Goal: Communication & Community: Ask a question

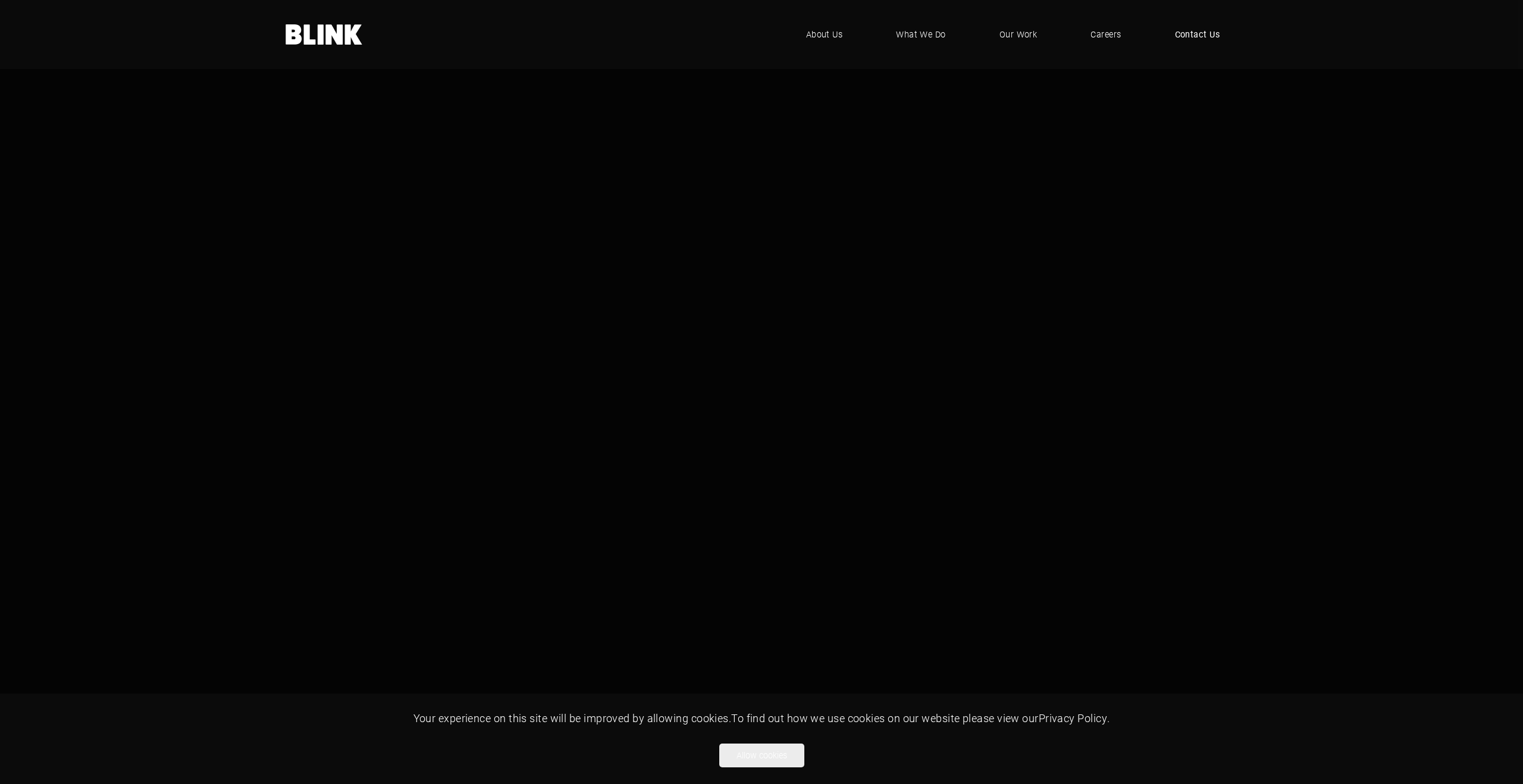
click at [1186, 36] on span "Contact Us" at bounding box center [1197, 34] width 45 height 13
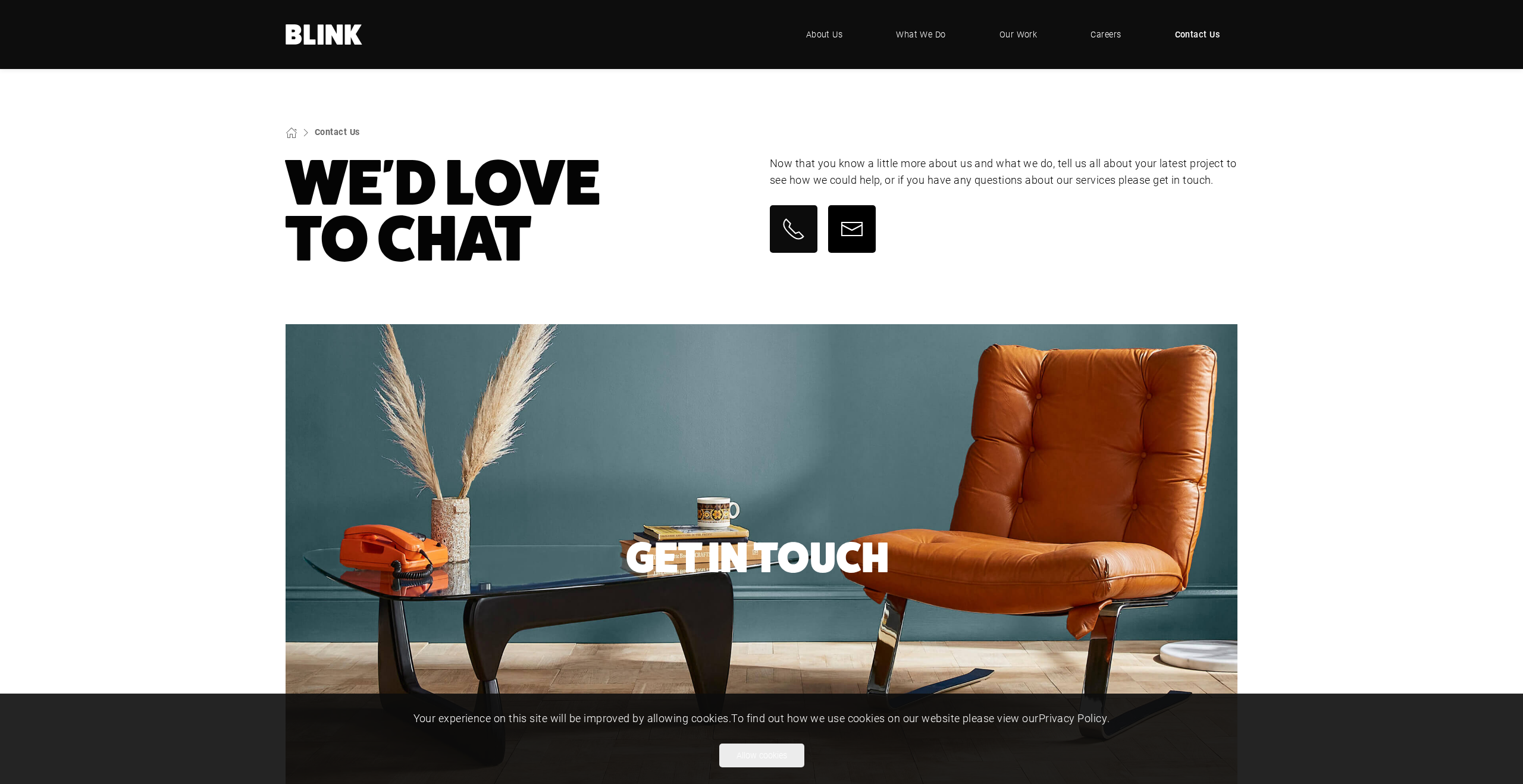
click at [849, 231] on icon at bounding box center [852, 229] width 24 height 24
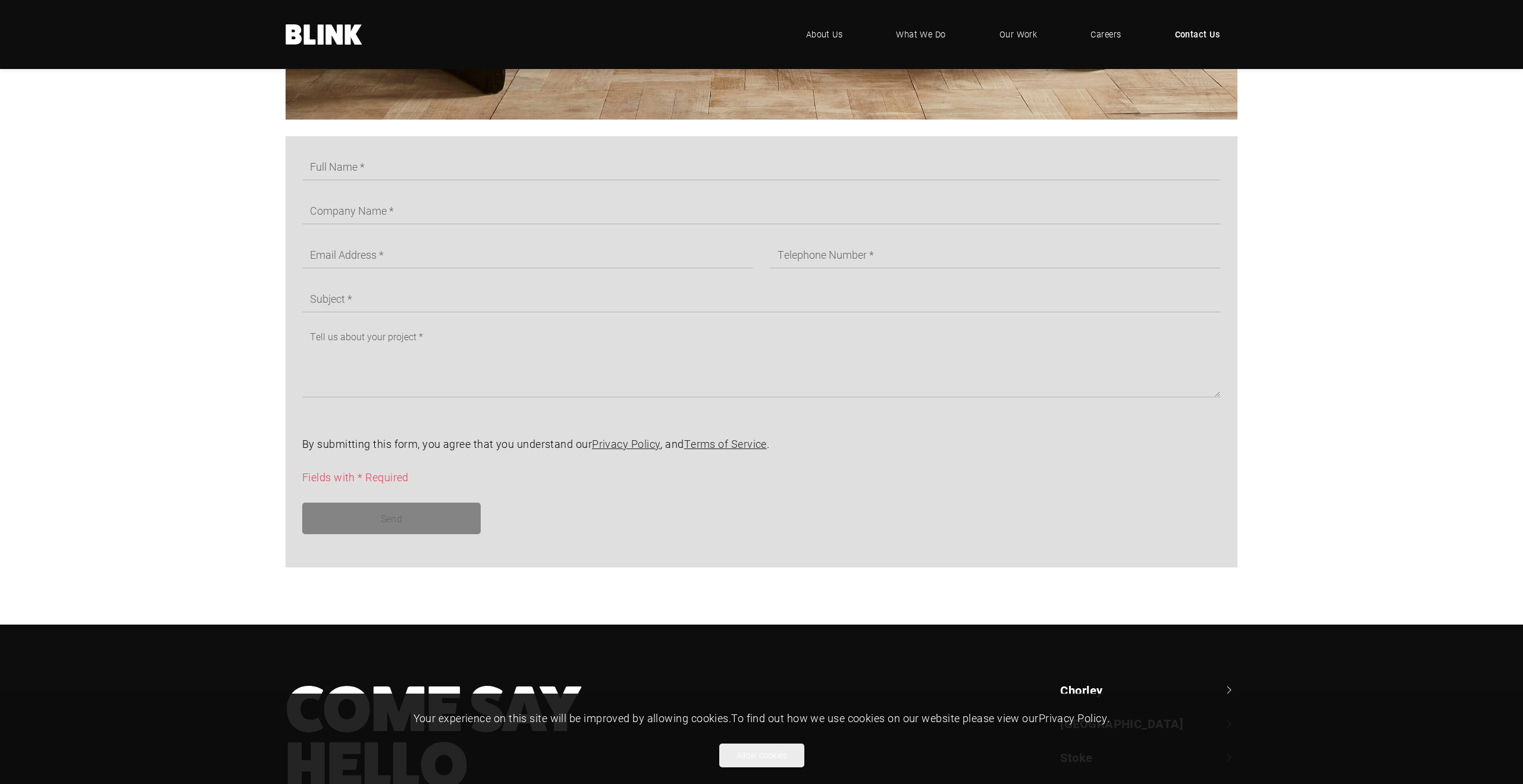
scroll to position [631, 0]
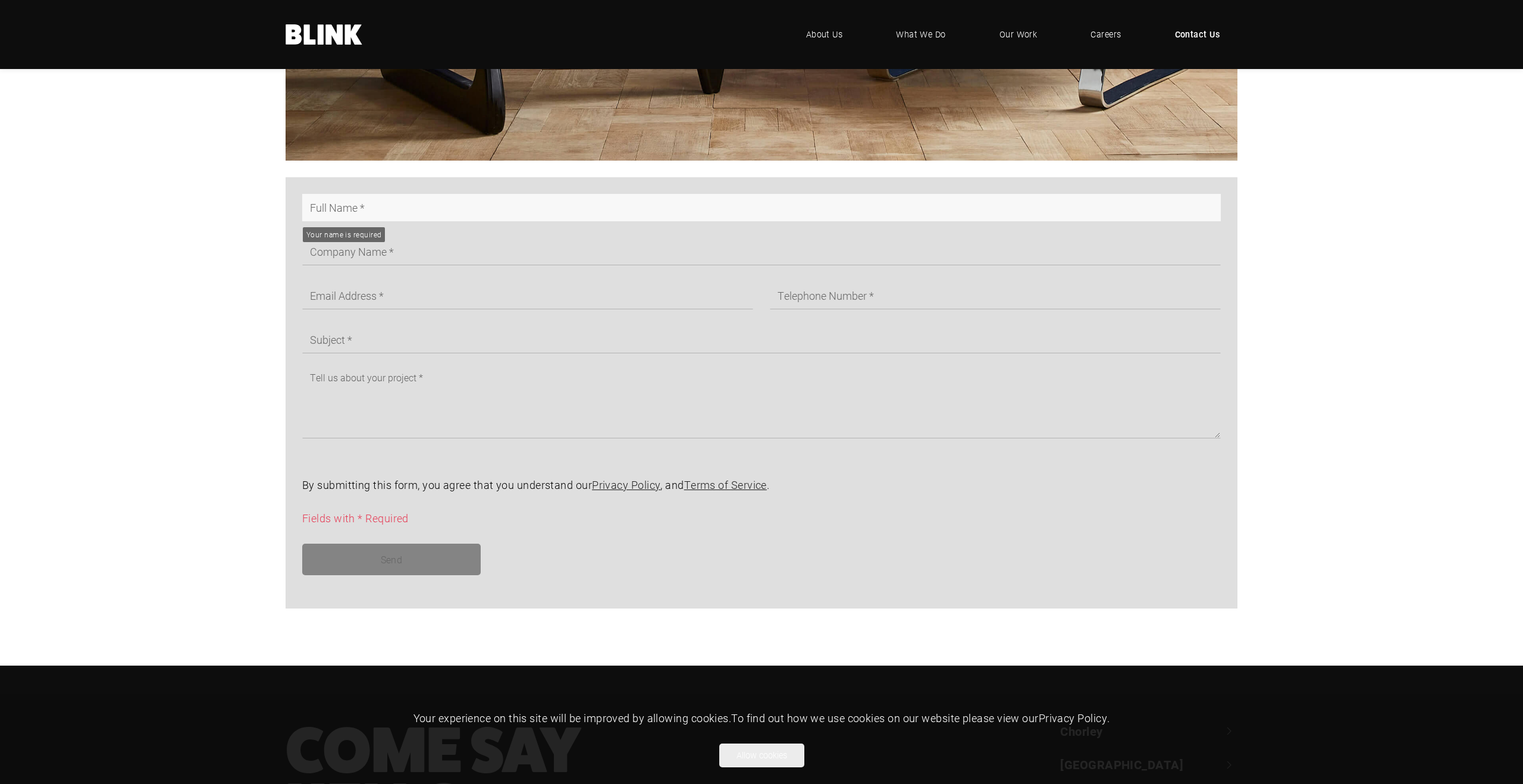
click at [328, 214] on input "text" at bounding box center [762, 208] width 919 height 28
type input "Allan"
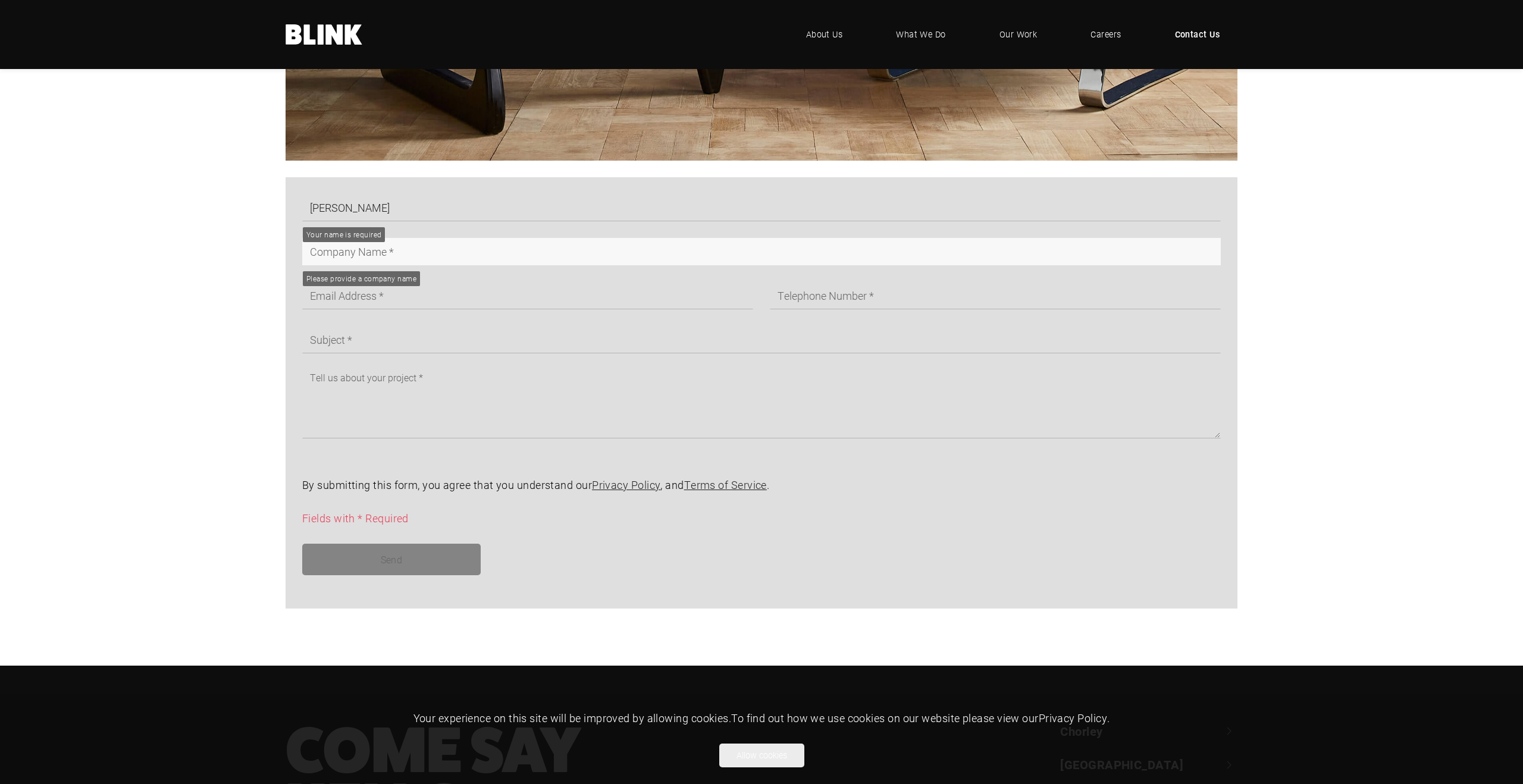
click at [372, 251] on input "text" at bounding box center [762, 252] width 919 height 28
type input "helloblink"
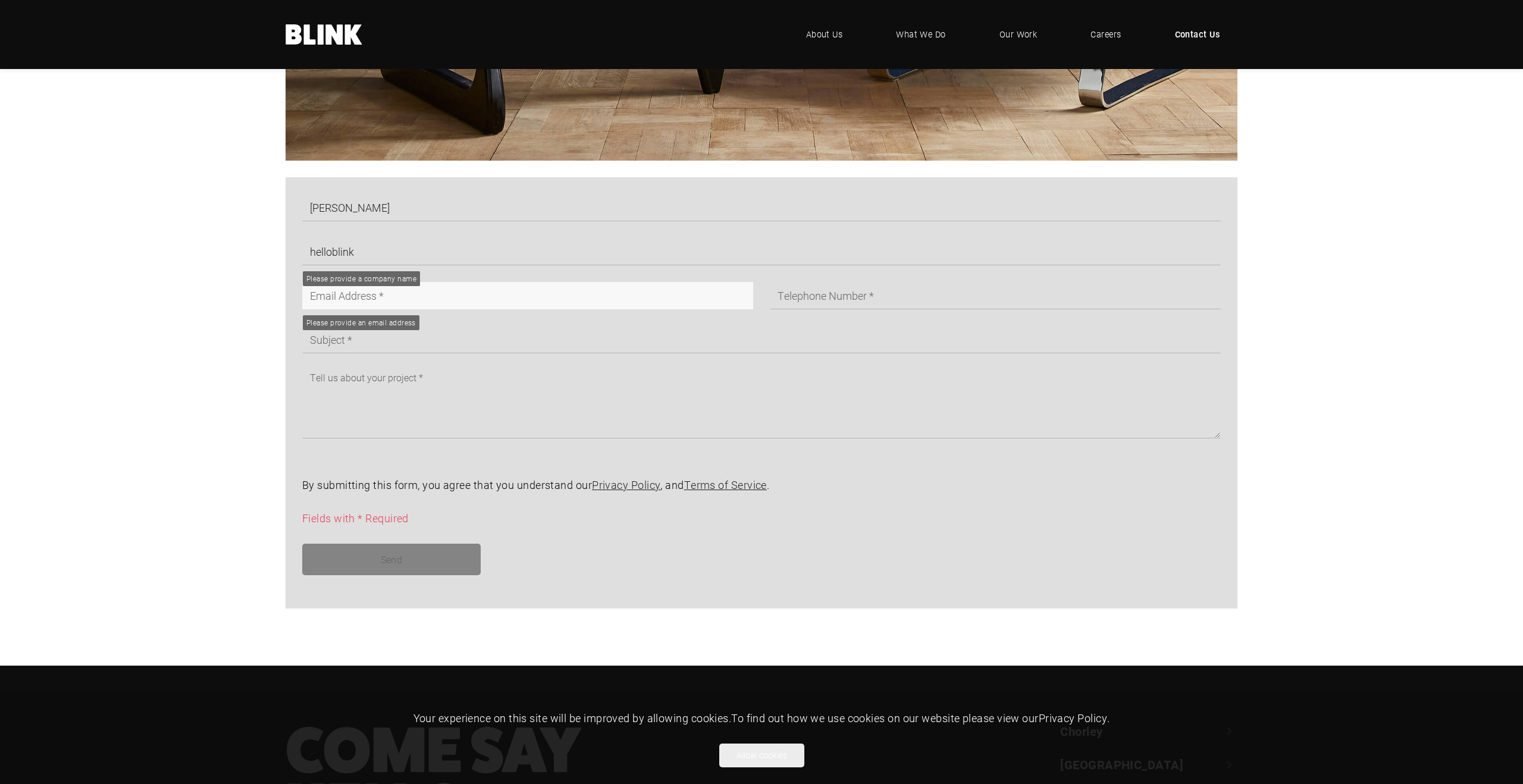
click at [371, 300] on input "text" at bounding box center [528, 296] width 451 height 28
type input "allan@aproducer.co.uk"
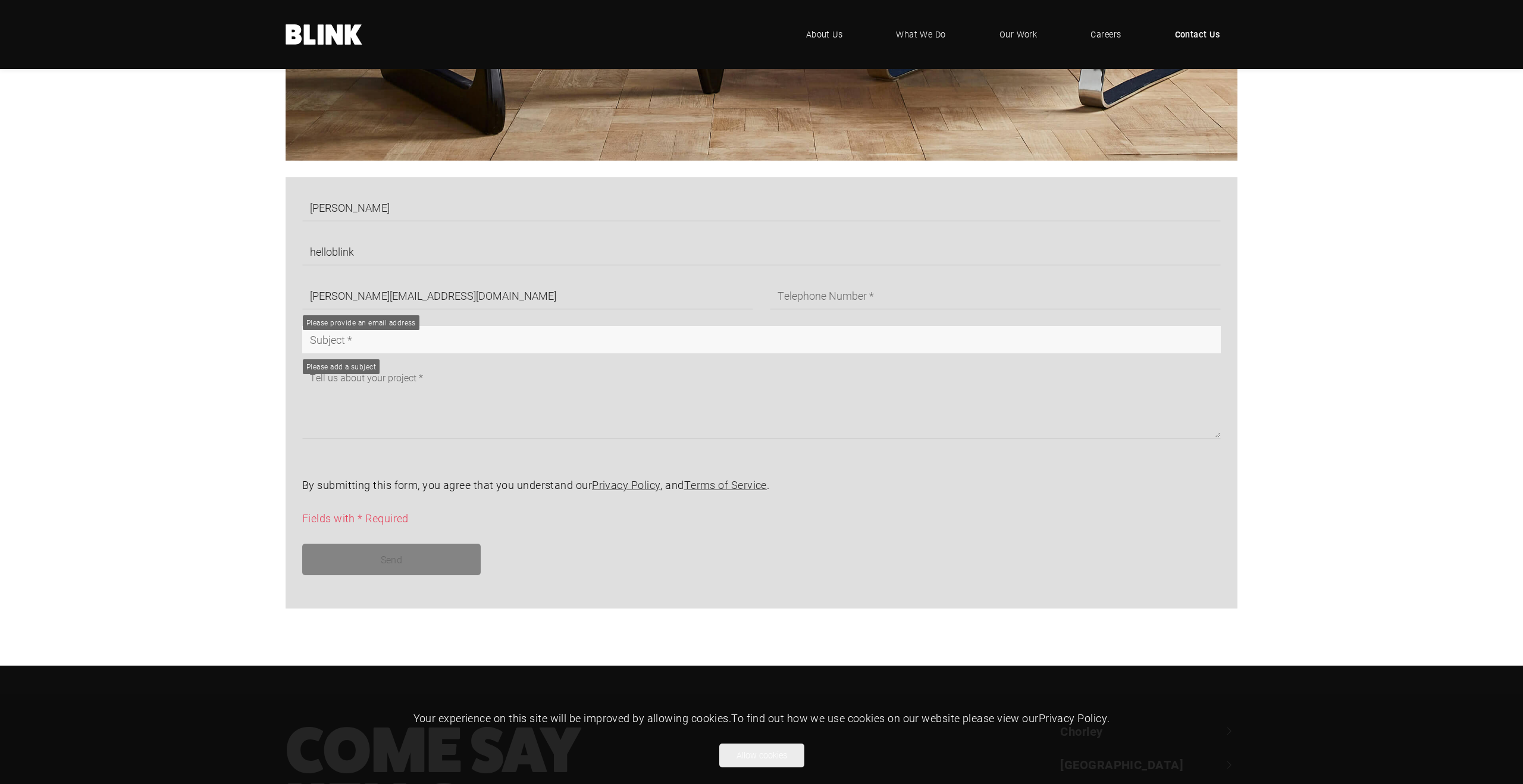
click at [641, 342] on input "text" at bounding box center [762, 340] width 919 height 28
type input "test"
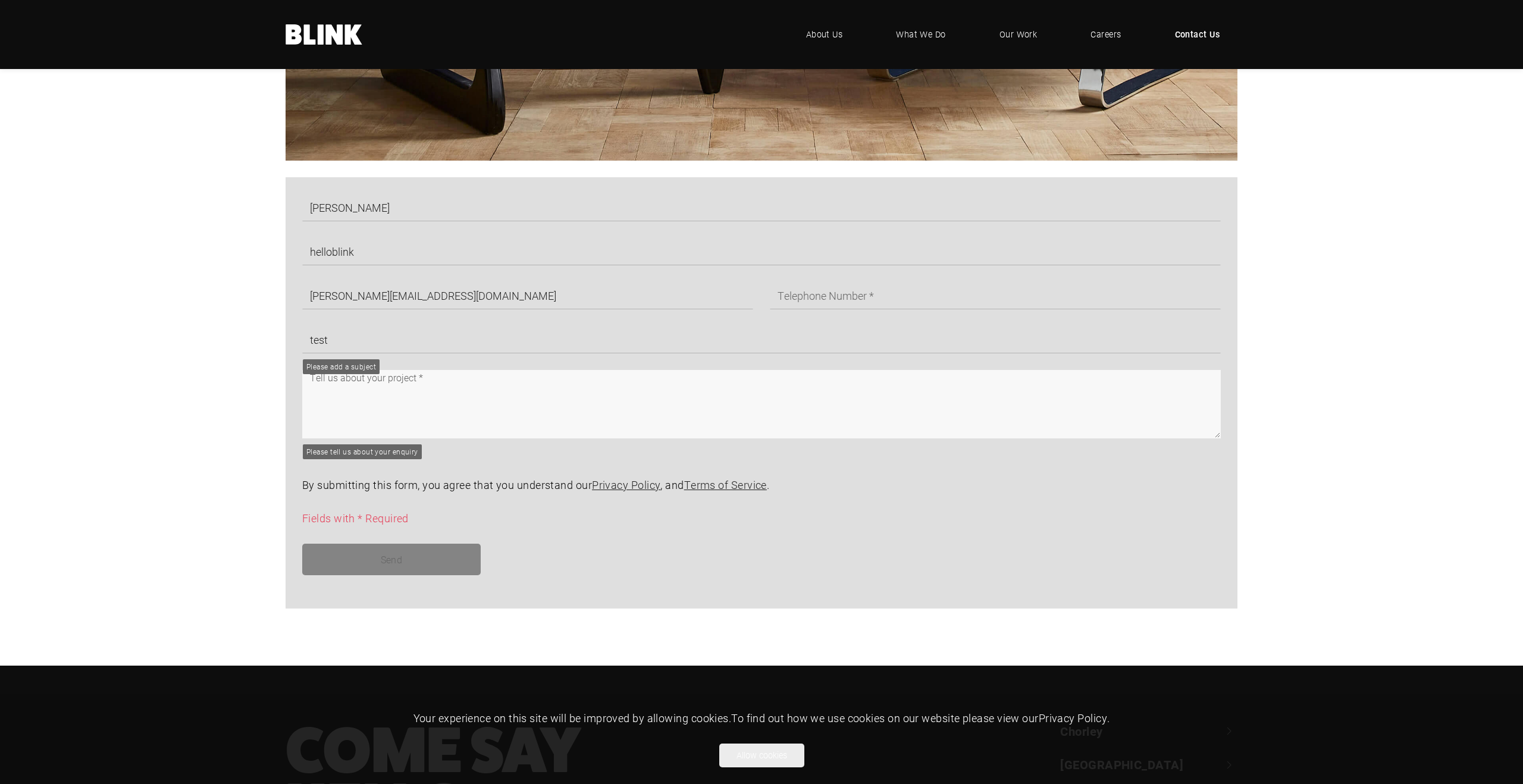
click at [558, 415] on textarea at bounding box center [762, 404] width 919 height 68
type textarea "this is a test"
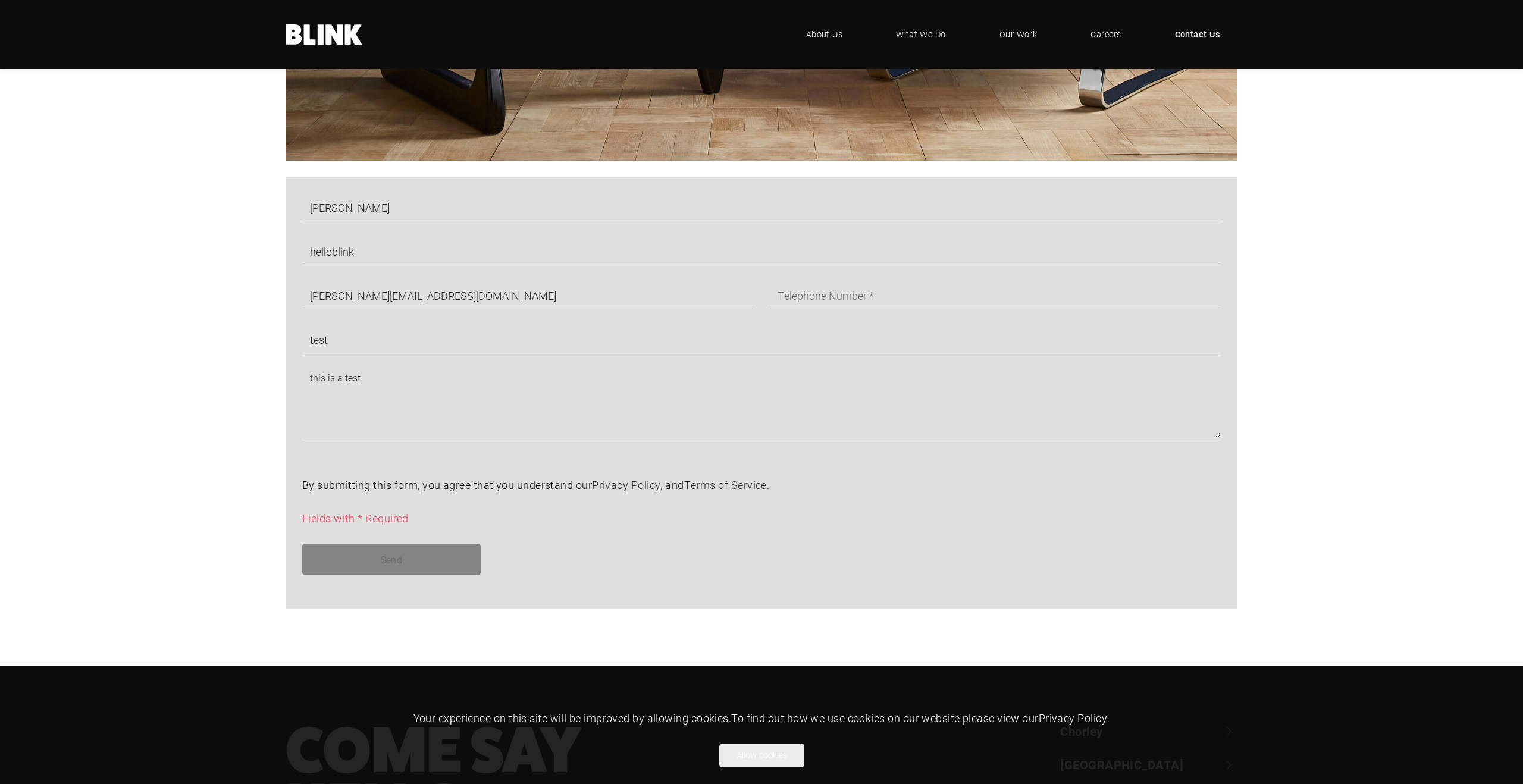
click at [499, 506] on div "By submitting this form, you agree that you understand our Privacy Policy , and…" at bounding box center [754, 502] width 935 height 50
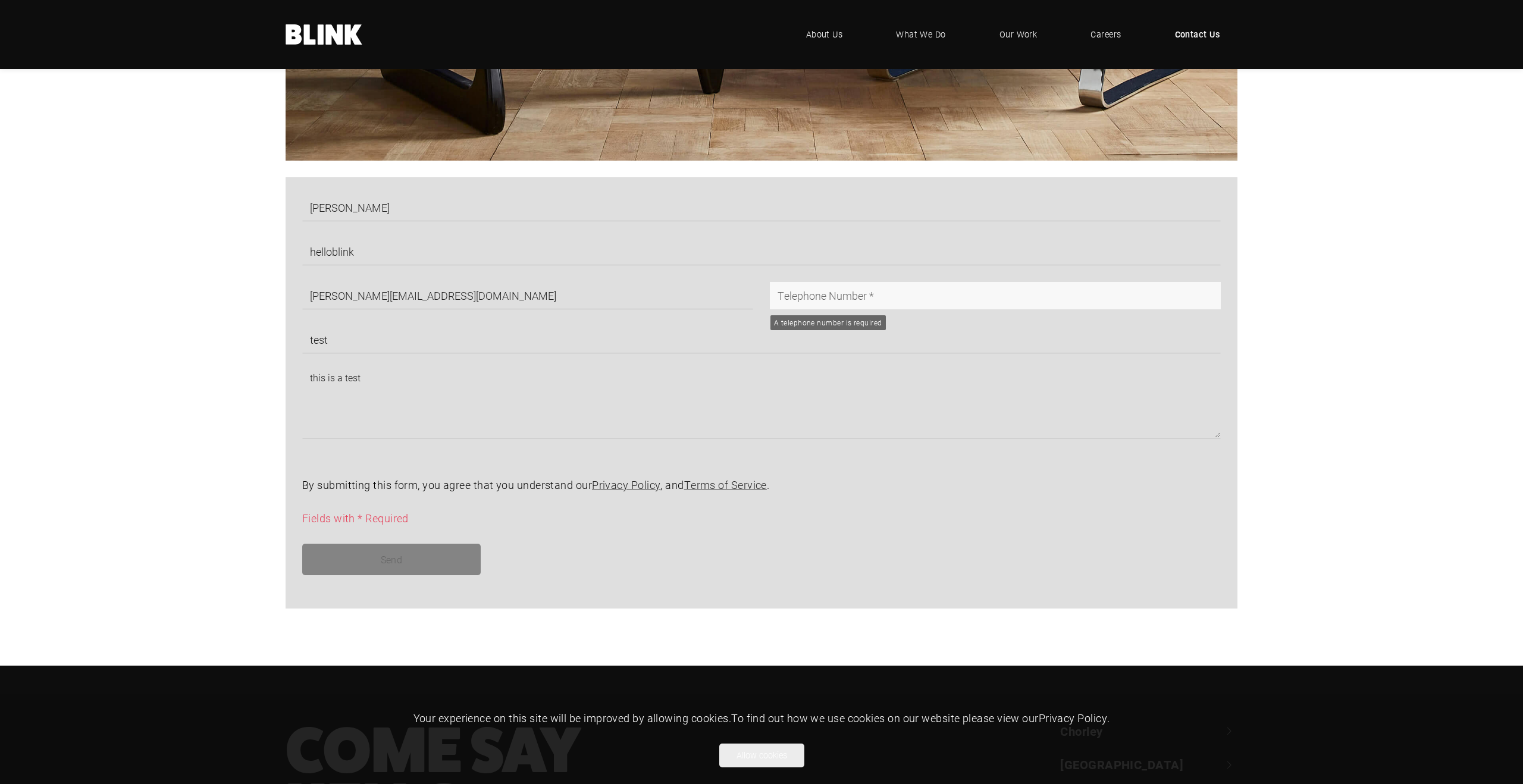
click at [820, 296] on input "text" at bounding box center [995, 296] width 451 height 28
type input "123"
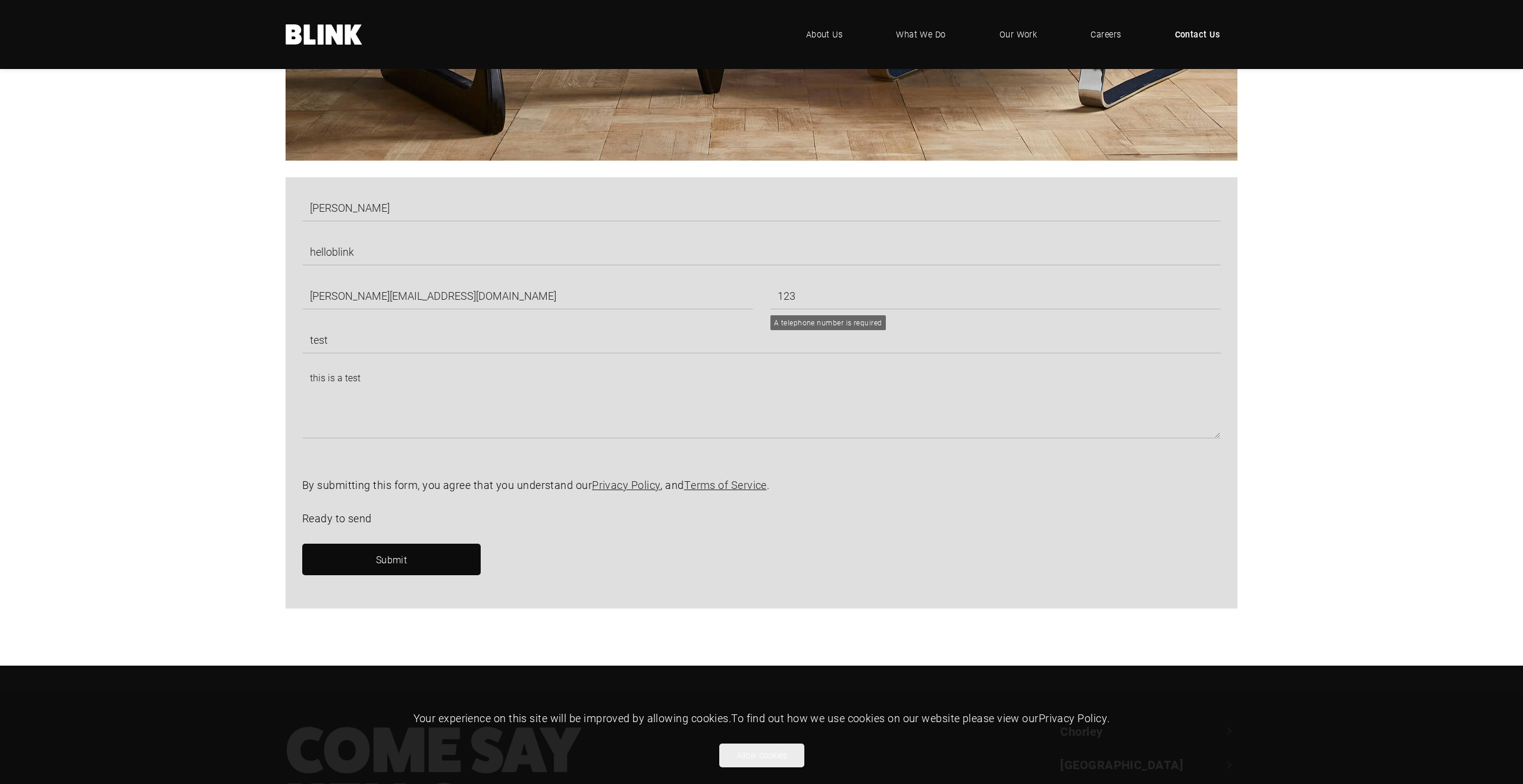
click at [803, 494] on div "By submitting this form, you agree that you understand our Privacy Policy , and…" at bounding box center [754, 502] width 935 height 50
click at [411, 557] on link "Submit" at bounding box center [392, 560] width 179 height 31
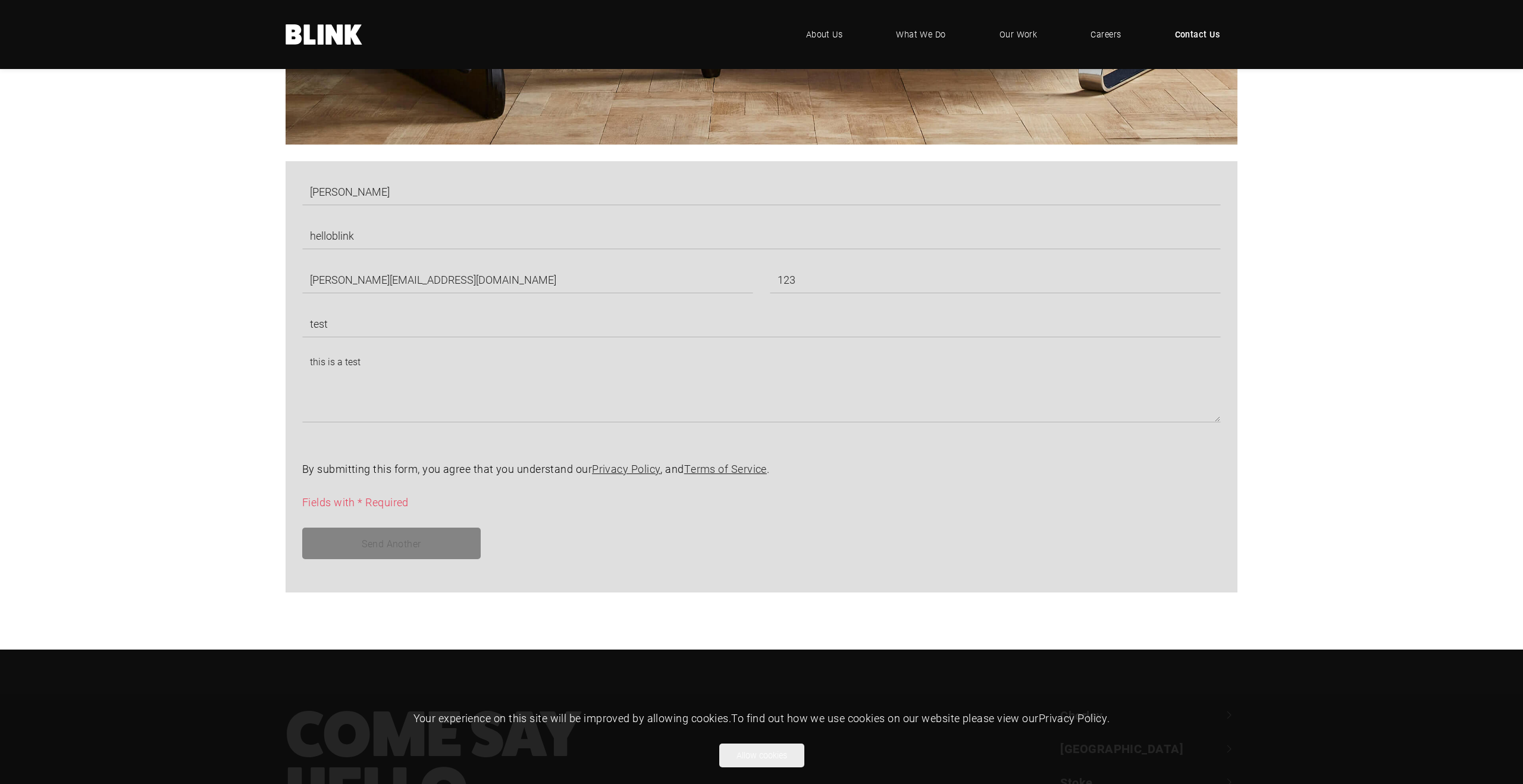
scroll to position [629, 0]
